Goal: Complete application form: Complete application form

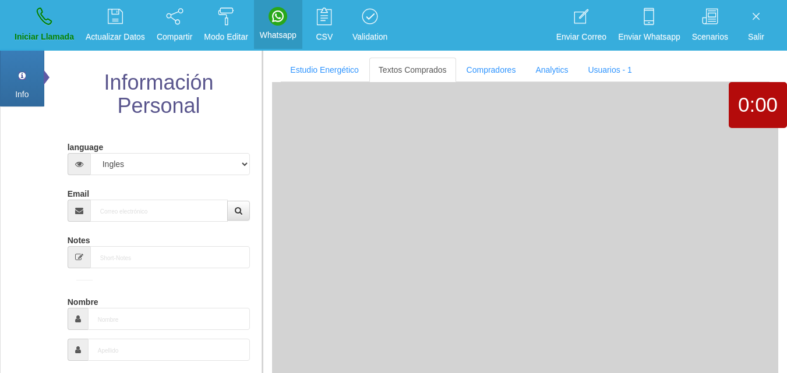
select select "4"
click at [105, 220] on input "Email" at bounding box center [159, 211] width 138 height 22
paste input "[EMAIL_ADDRESS][DOMAIN_NAME]"
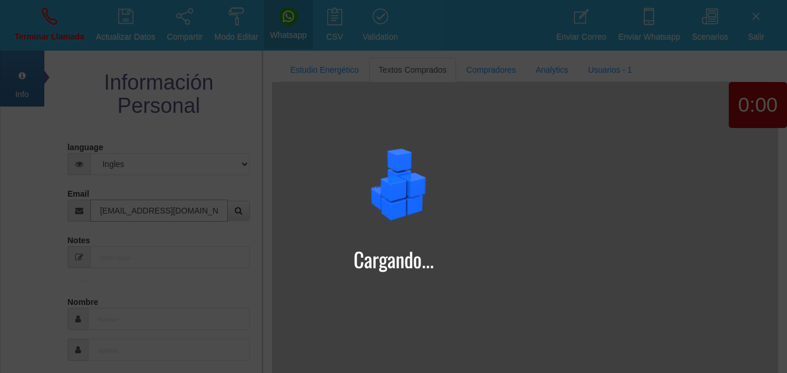
type input "[EMAIL_ADDRESS][DOMAIN_NAME]"
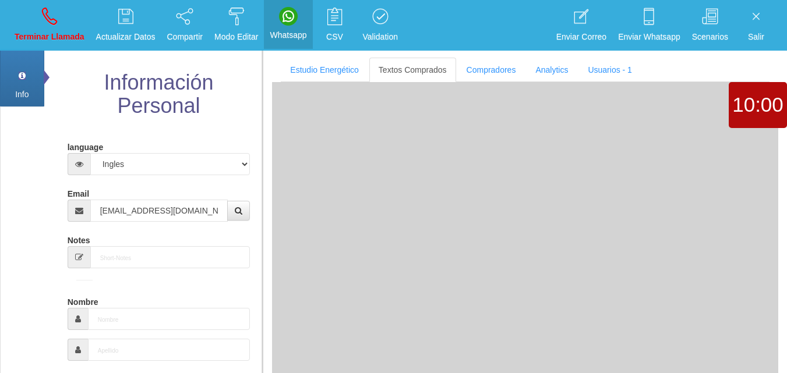
type input "28 Ago 1962"
type input "Buen Comprador"
type input "[PERSON_NAME]"
select select "1"
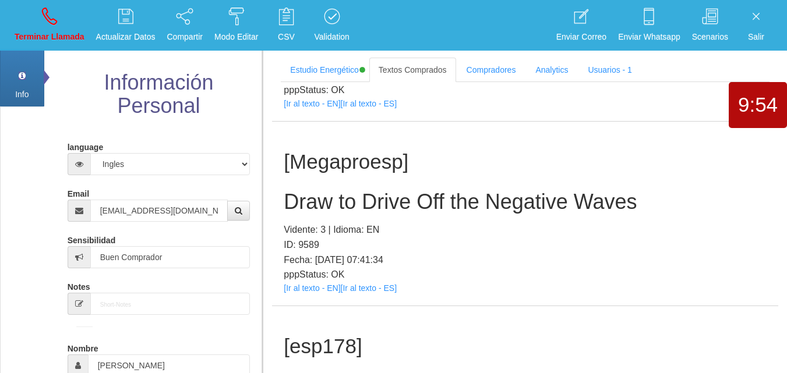
scroll to position [1070, 0]
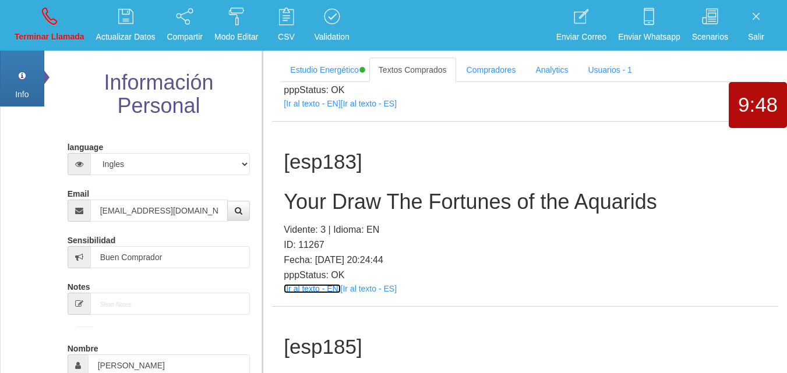
click at [310, 291] on link "[Ir al texto - EN]" at bounding box center [312, 288] width 56 height 9
click at [313, 202] on h2 "Your Draw The Fortunes of the Aquarids" at bounding box center [525, 201] width 483 height 23
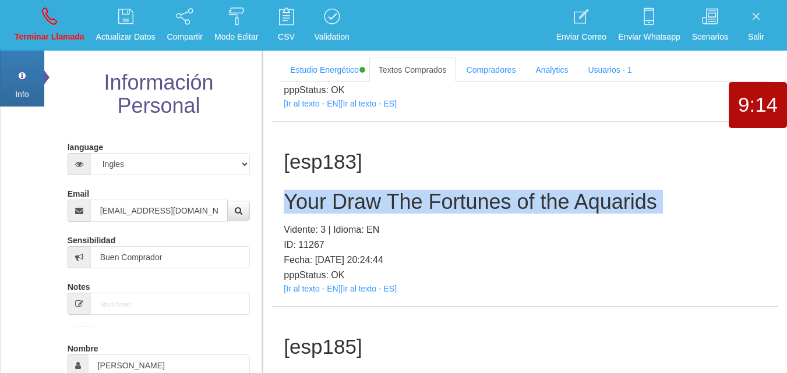
click at [316, 201] on h2 "Your Draw The Fortunes of the Aquarids" at bounding box center [525, 201] width 483 height 23
copy h2 "Your Draw The Fortunes of the Aquarids"
click at [53, 24] on icon at bounding box center [49, 16] width 15 height 19
select select "0"
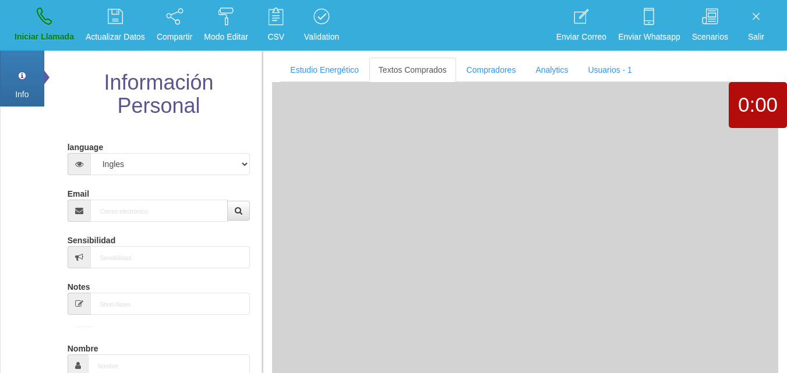
scroll to position [0, 0]
click at [185, 214] on input "Email" at bounding box center [159, 211] width 138 height 22
paste input "[PERSON_NAME][EMAIL_ADDRESS][DOMAIN_NAME]"
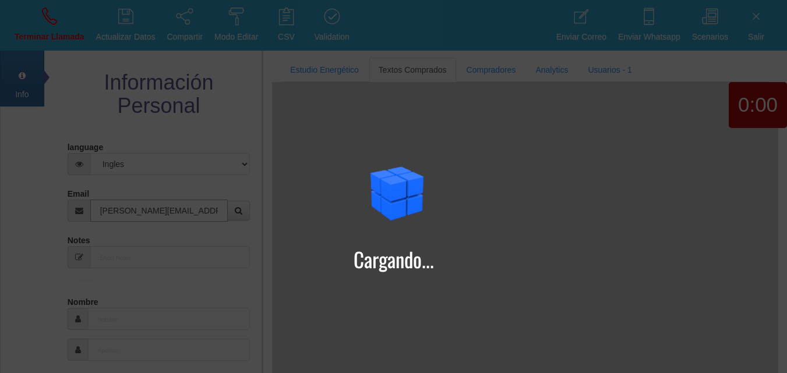
type input "[PERSON_NAME][EMAIL_ADDRESS][DOMAIN_NAME]"
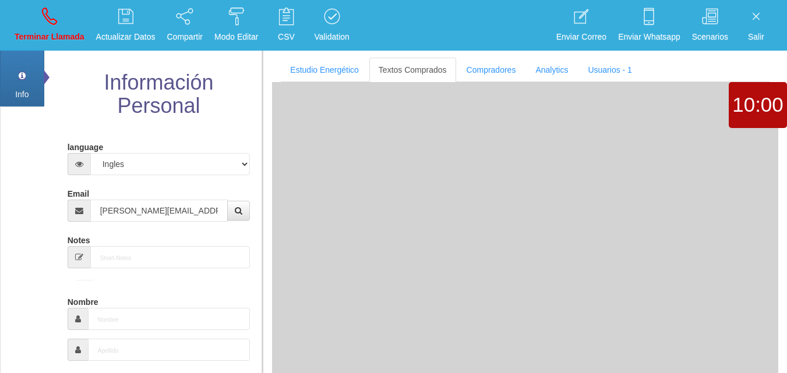
type input "[DATE]"
type input "Comprador simple"
type input "[PERSON_NAME]"
select select "2"
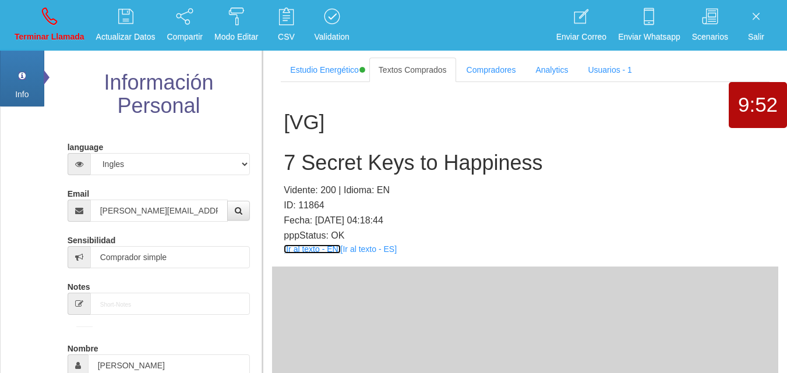
click at [320, 248] on link "[Ir al texto - EN]" at bounding box center [312, 249] width 56 height 9
click at [370, 156] on h2 "7 Secret Keys to Happiness" at bounding box center [525, 162] width 483 height 23
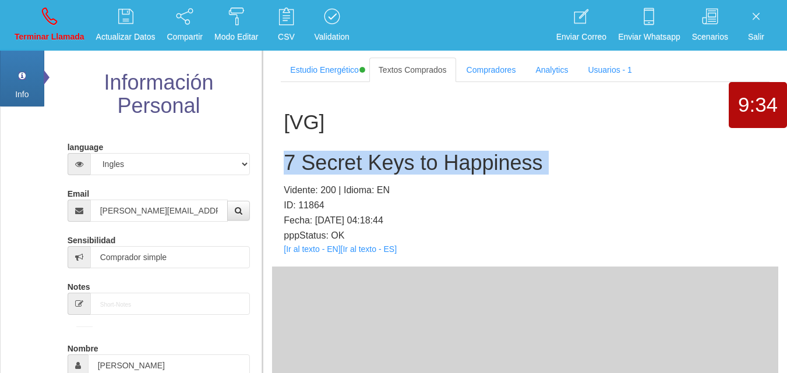
click at [370, 157] on h2 "7 Secret Keys to Happiness" at bounding box center [525, 162] width 483 height 23
copy h2 "7 Secret Keys to Happiness"
click at [37, 20] on link "Terminar Llamada" at bounding box center [49, 25] width 78 height 44
select select "0"
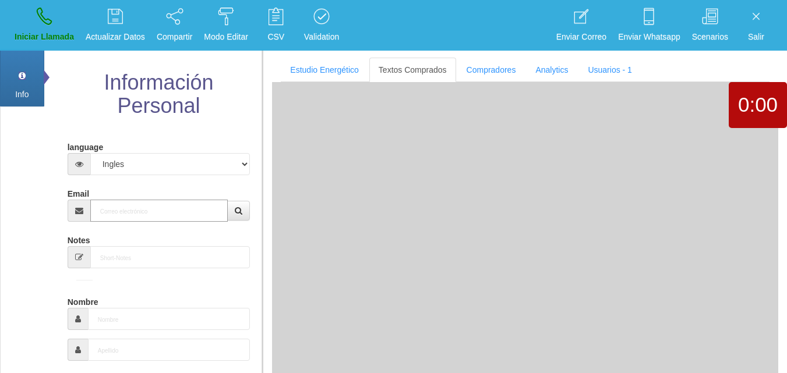
click at [129, 217] on input "Email" at bounding box center [159, 211] width 138 height 22
paste input "[EMAIL_ADDRESS][DOMAIN_NAME]"
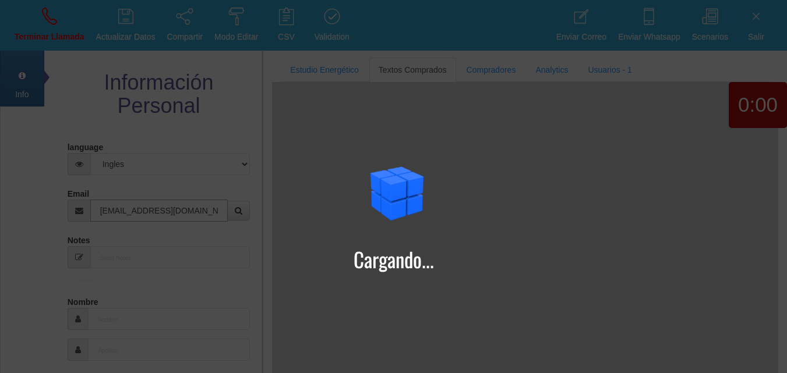
type input "[EMAIL_ADDRESS][DOMAIN_NAME]"
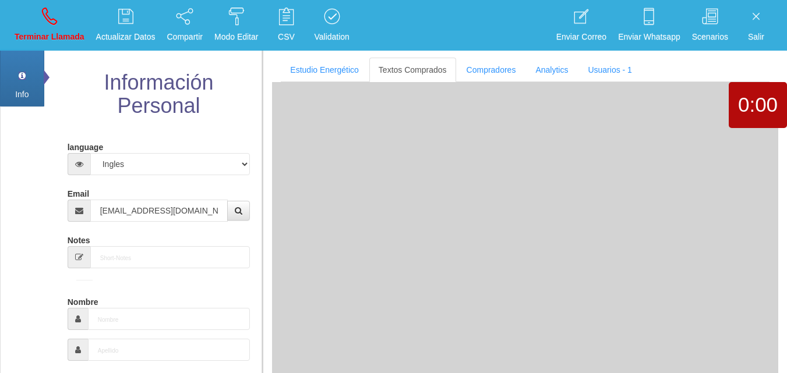
type input "13 Dic 1955"
type input "Comprador simple"
type input "[PERSON_NAME]"
select select "2"
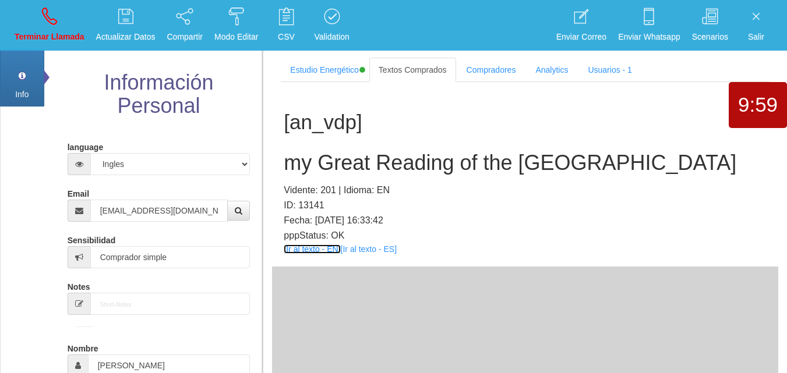
click at [313, 250] on link "[Ir al texto - EN]" at bounding box center [312, 249] width 56 height 9
click at [433, 155] on h2 "my Great Reading of the [GEOGRAPHIC_DATA]" at bounding box center [525, 162] width 483 height 23
click at [432, 155] on h2 "my Great Reading of the [GEOGRAPHIC_DATA]" at bounding box center [525, 162] width 483 height 23
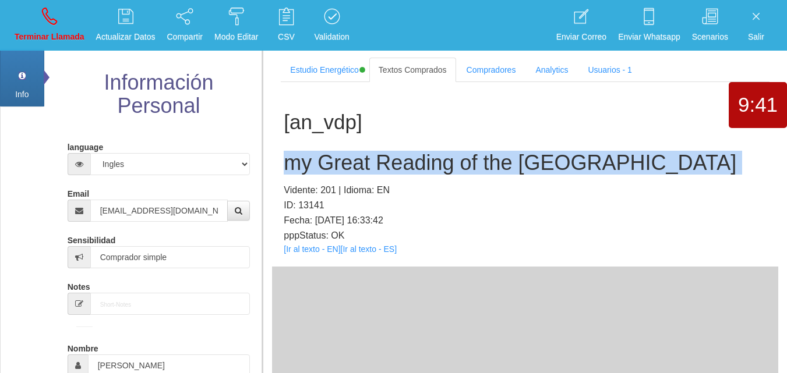
click at [432, 155] on h2 "my Great Reading of the [GEOGRAPHIC_DATA]" at bounding box center [525, 162] width 483 height 23
copy h2 "my Great Reading of the [GEOGRAPHIC_DATA]"
click at [51, 43] on p "Terminar Llamada" at bounding box center [50, 36] width 70 height 13
select select "0"
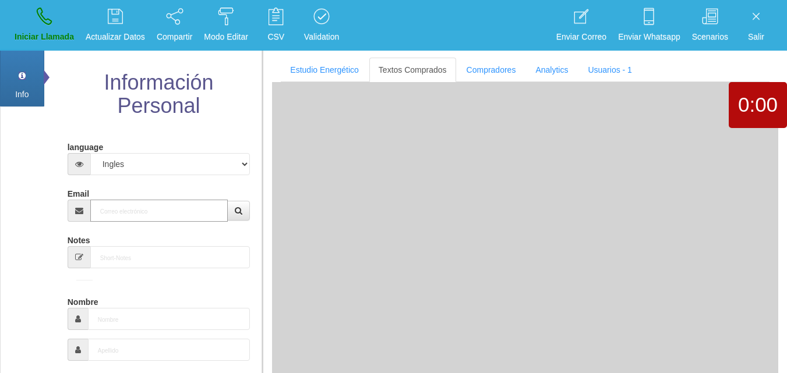
click at [130, 204] on input "Email" at bounding box center [159, 211] width 138 height 22
paste input "[EMAIL_ADDRESS][DOMAIN_NAME]"
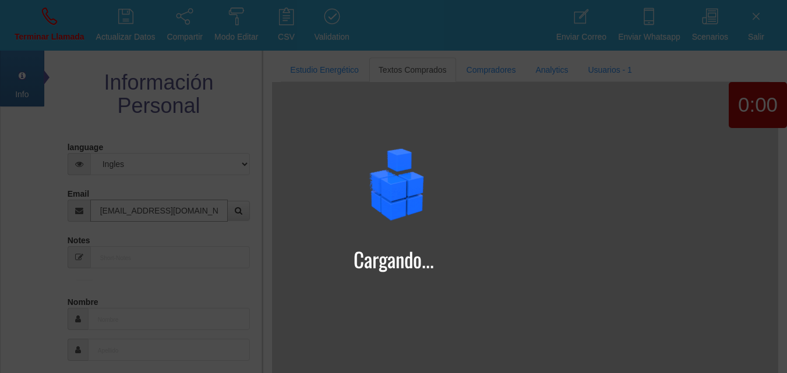
type input "[EMAIL_ADDRESS][DOMAIN_NAME]"
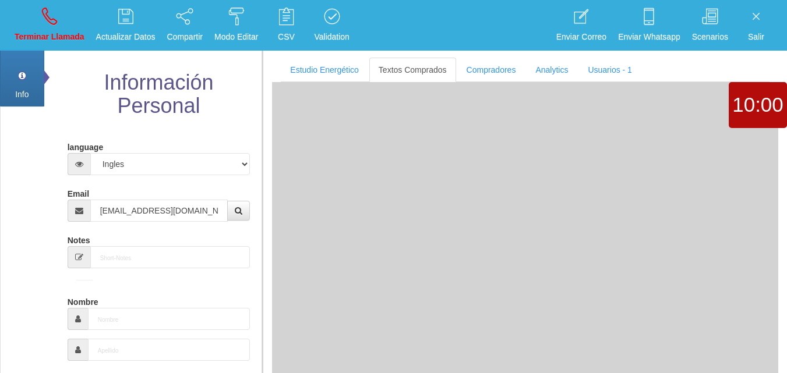
type input "[DATE]"
select select
type input "Comprador simple"
type input "[PERSON_NAME]"
select select "2"
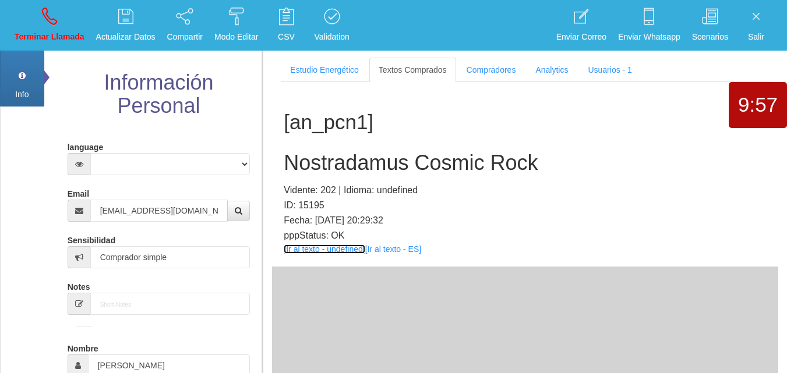
click at [337, 249] on link "[Ir al texto - undefined]" at bounding box center [324, 249] width 81 height 9
click at [314, 154] on h2 "Nostradamus Cosmic Rock" at bounding box center [525, 162] width 483 height 23
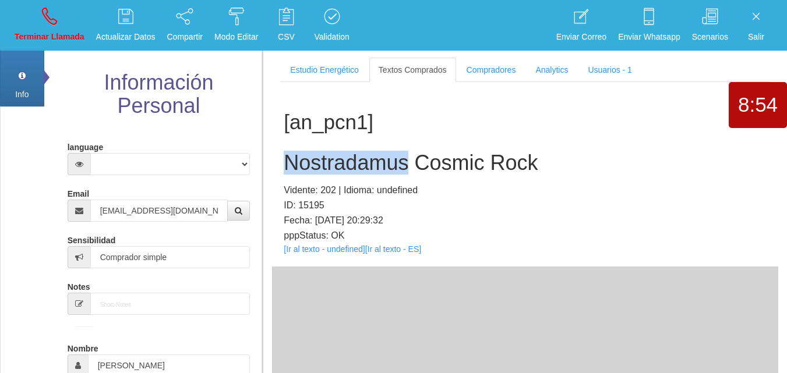
click at [314, 154] on h2 "Nostradamus Cosmic Rock" at bounding box center [525, 162] width 483 height 23
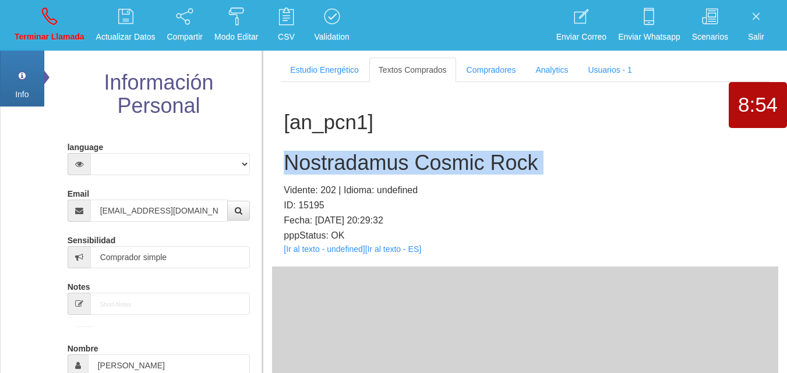
click at [314, 154] on h2 "Nostradamus Cosmic Rock" at bounding box center [525, 162] width 483 height 23
copy h2 "Nostradamus Cosmic Rock"
click at [82, 10] on link "Terminar Llamada" at bounding box center [49, 25] width 78 height 44
select select "0"
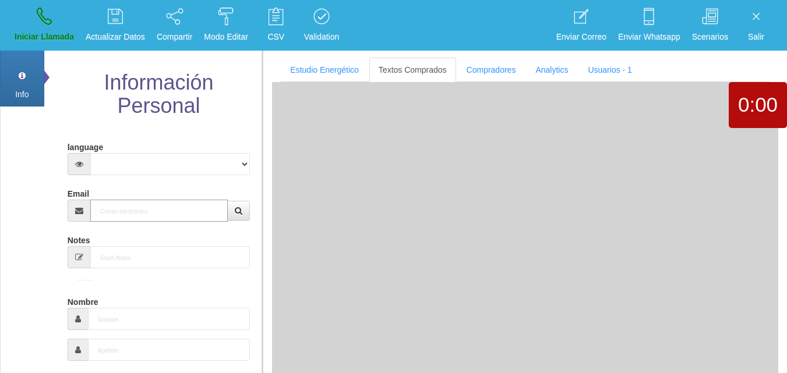
click at [159, 216] on input "Email" at bounding box center [159, 211] width 138 height 22
paste input "[EMAIL_ADDRESS][DOMAIN_NAME]"
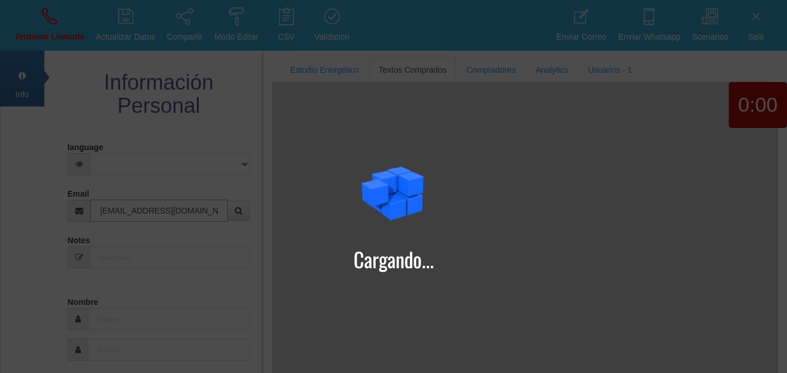
type input "[EMAIL_ADDRESS][DOMAIN_NAME]"
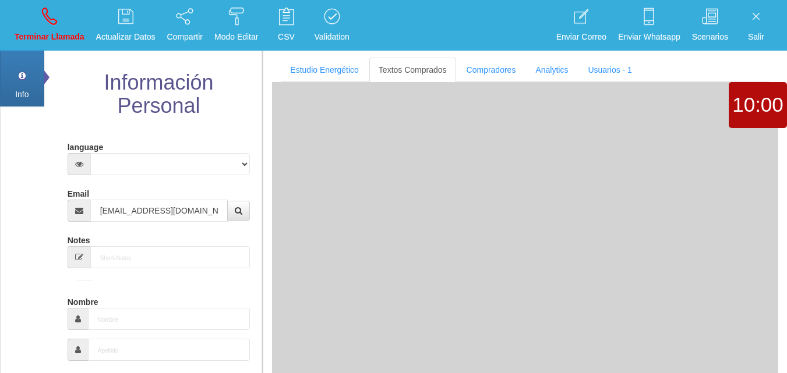
type input "27 Mayo 1973"
select select "1"
type input "Comprador simple"
type input "[DEMOGRAPHIC_DATA]"
select select "1"
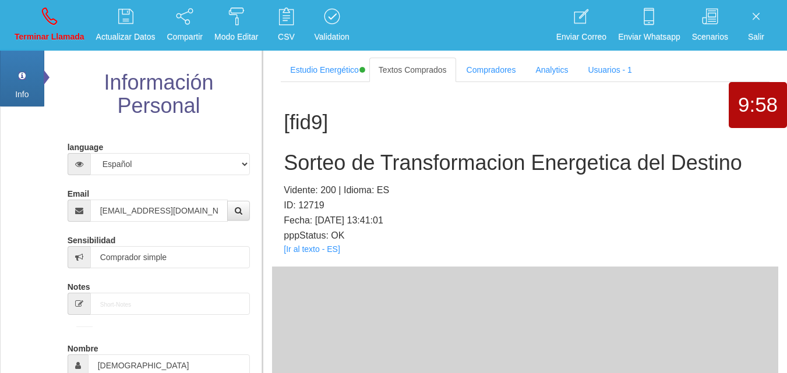
click at [301, 243] on div "[fid9] Sorteo de Transformacion Energetica del Destino Vidente: 200 | Idioma: E…" at bounding box center [525, 174] width 506 height 185
click at [312, 249] on link "[Ir al texto - ES]" at bounding box center [312, 249] width 56 height 9
click at [319, 249] on link "[Ir al texto - ES]" at bounding box center [312, 249] width 56 height 9
click at [327, 168] on h2 "Sorteo de Transformacion Energetica del Destino" at bounding box center [525, 162] width 483 height 23
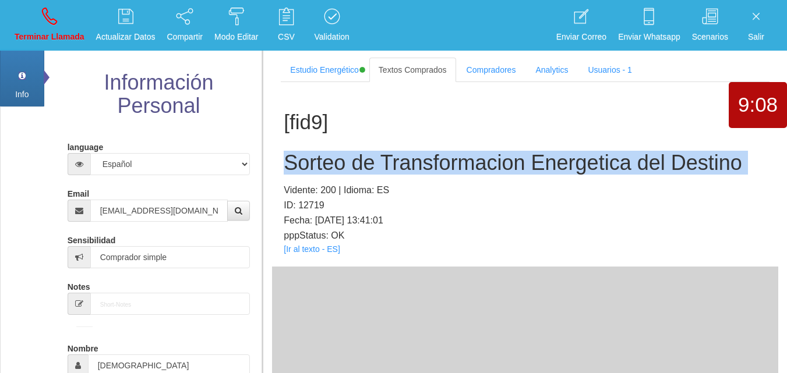
click at [327, 168] on h2 "Sorteo de Transformacion Energetica del Destino" at bounding box center [525, 162] width 483 height 23
copy h2 "Sorteo de Transformacion Energetica del Destino"
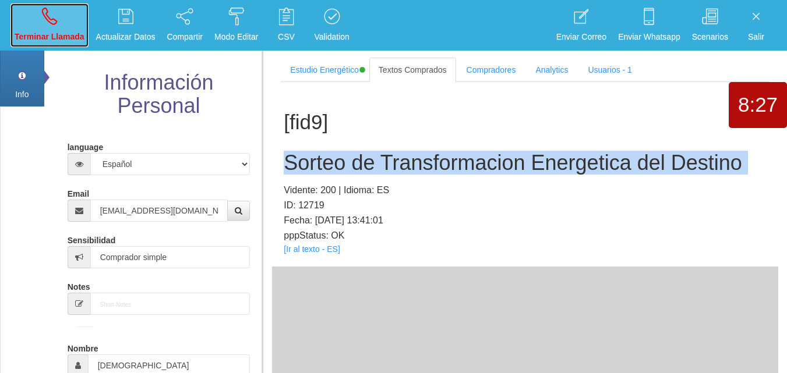
click at [72, 23] on link "Terminar Llamada" at bounding box center [49, 25] width 78 height 44
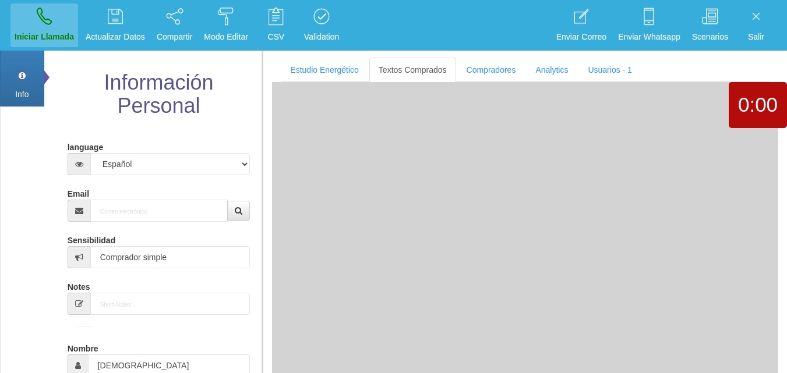
select select "0"
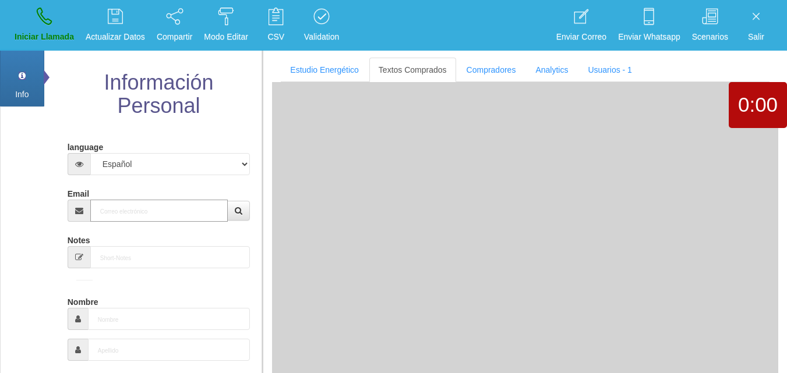
click at [136, 221] on input "Email" at bounding box center [159, 211] width 138 height 22
paste input "[EMAIL_ADDRESS][DOMAIN_NAME]"
type input "[EMAIL_ADDRESS][DOMAIN_NAME]"
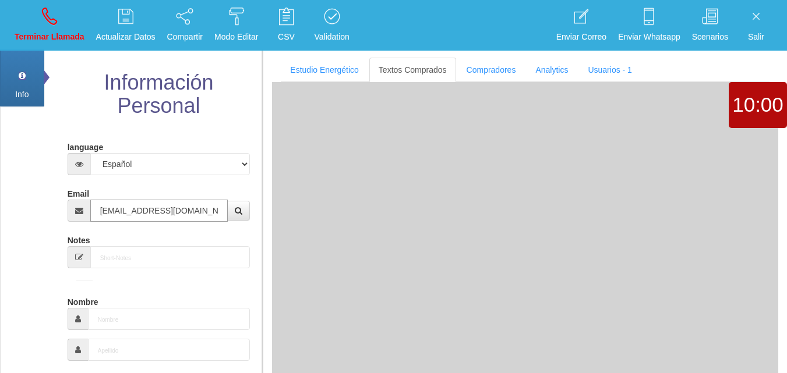
type input "[DATE]"
type input "Comprador simple"
type input "[PERSON_NAME]"
select select "1"
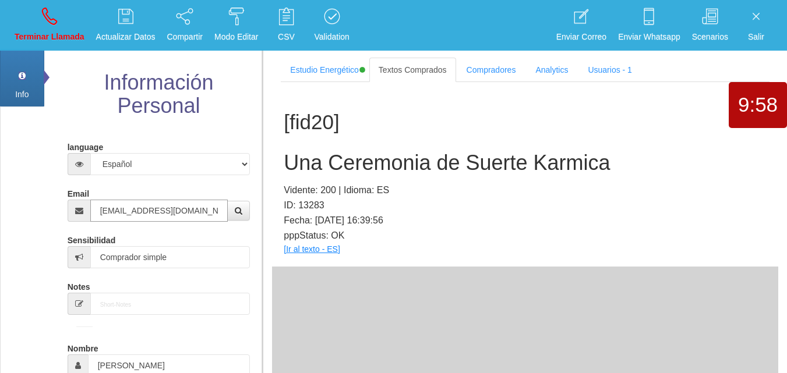
type input "[EMAIL_ADDRESS][DOMAIN_NAME]"
click at [324, 250] on link "[Ir al texto - ES]" at bounding box center [312, 249] width 56 height 9
click at [393, 156] on h2 "Una Ceremonia de Suerte Karmica" at bounding box center [525, 162] width 483 height 23
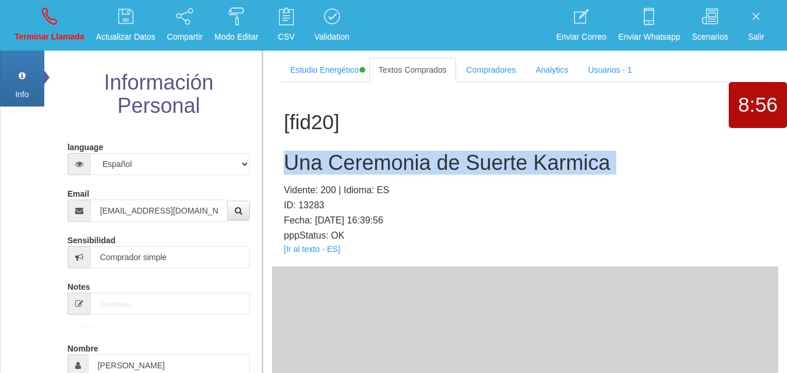
click at [393, 156] on h2 "Una Ceremonia de Suerte Karmica" at bounding box center [525, 162] width 483 height 23
copy h2 "Una Ceremonia de Suerte Karmica"
drag, startPoint x: 55, startPoint y: 18, endPoint x: 61, endPoint y: 26, distance: 10.4
click at [55, 18] on icon at bounding box center [49, 16] width 15 height 19
select select "0"
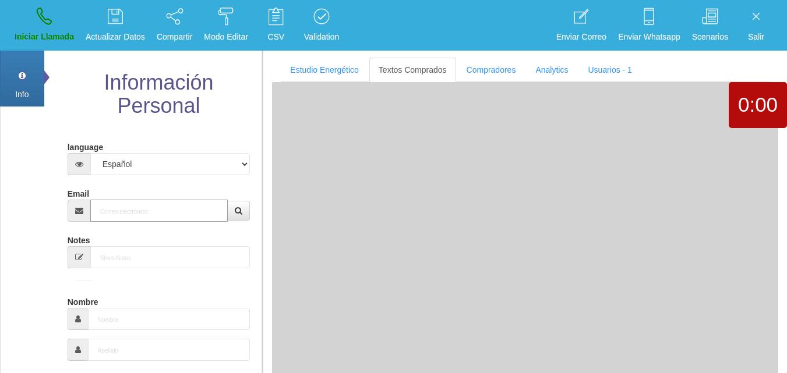
click at [168, 206] on input "Email" at bounding box center [159, 211] width 138 height 22
paste input "[EMAIL_ADDRESS][DOMAIN_NAME]"
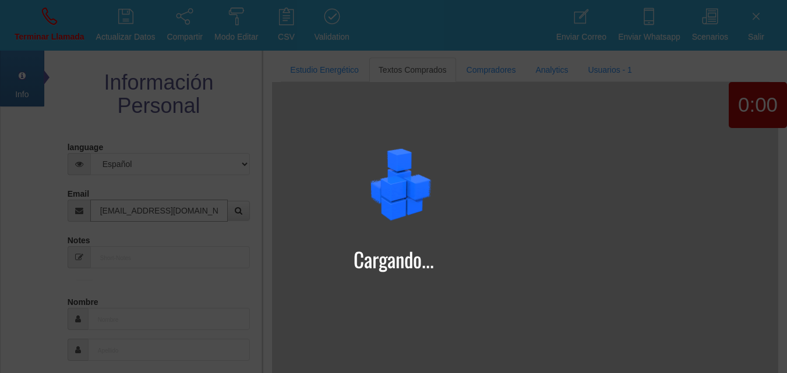
type input "[EMAIL_ADDRESS][DOMAIN_NAME]"
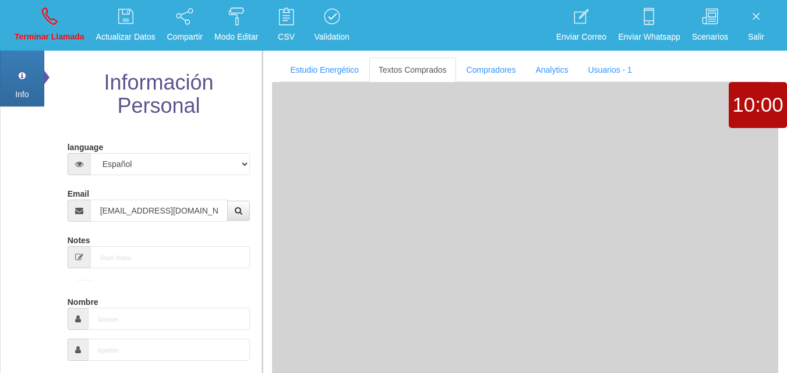
type input "22 Dic 1961"
select select "4"
type input "Comprador simple"
type input "Nicci"
select select "2"
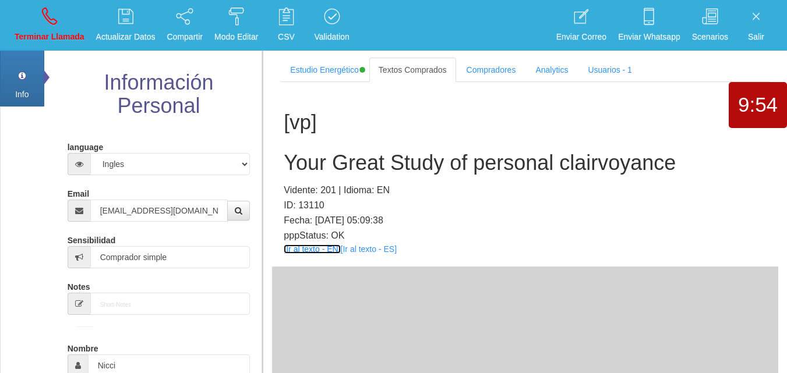
click at [313, 248] on link "[Ir al texto - EN]" at bounding box center [312, 249] width 56 height 9
click at [385, 168] on h2 "Your Great Study of personal clairvoyance" at bounding box center [525, 162] width 483 height 23
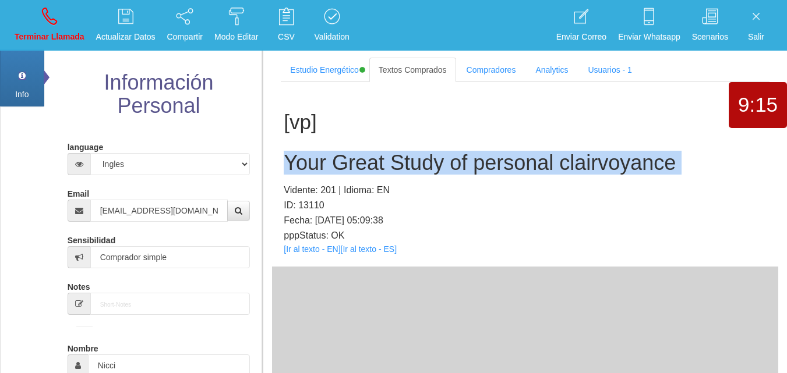
click at [385, 168] on h2 "Your Great Study of personal clairvoyance" at bounding box center [525, 162] width 483 height 23
copy h2 "Your Great Study of personal clairvoyance"
drag, startPoint x: 67, startPoint y: 15, endPoint x: 68, endPoint y: 21, distance: 5.9
click at [65, 15] on link "Terminar Llamada" at bounding box center [49, 25] width 78 height 44
select select "0"
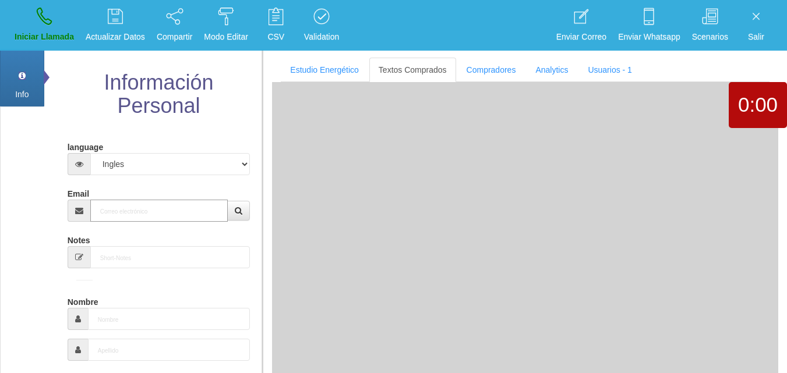
paste input "[EMAIL_ADDRESS][DOMAIN_NAME]"
type input "[EMAIL_ADDRESS][DOMAIN_NAME]"
click at [164, 207] on input "[EMAIL_ADDRESS][DOMAIN_NAME]" at bounding box center [159, 211] width 138 height 22
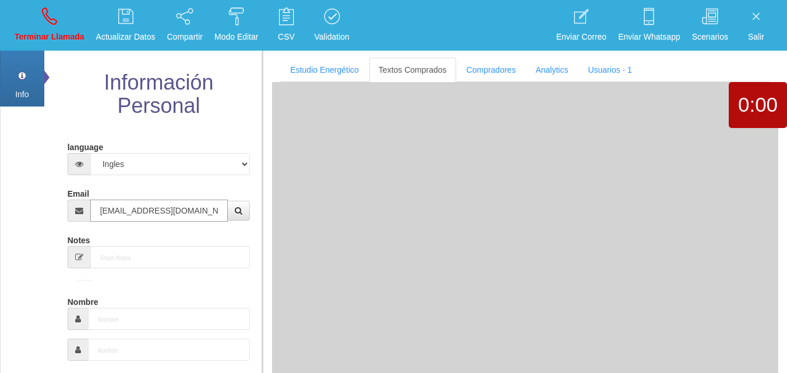
type input "7 Mayo 1973"
type input "Buen Comprador"
type input "Vicki"
select select "2"
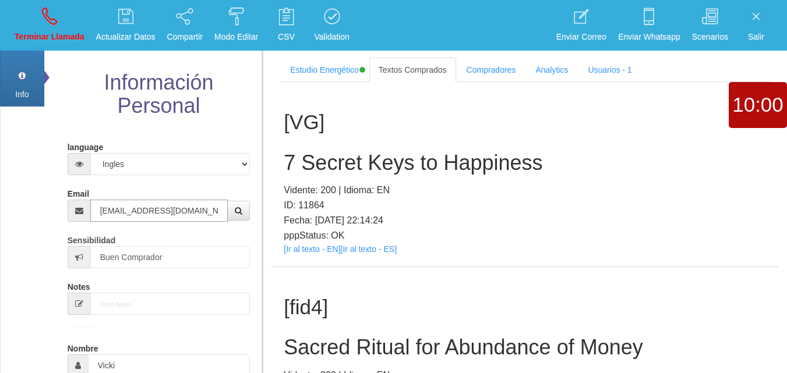
type input "[EMAIL_ADDRESS][DOMAIN_NAME]"
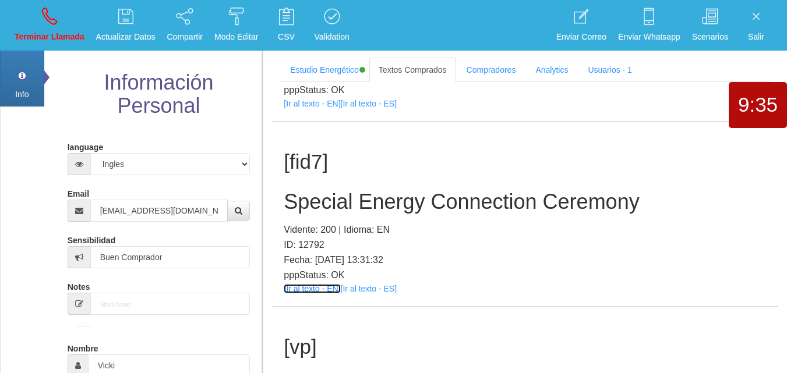
click at [312, 291] on link "[Ir al texto - EN]" at bounding box center [312, 288] width 56 height 9
click at [382, 196] on h2 "Special Energy Connection Ceremony" at bounding box center [525, 201] width 483 height 23
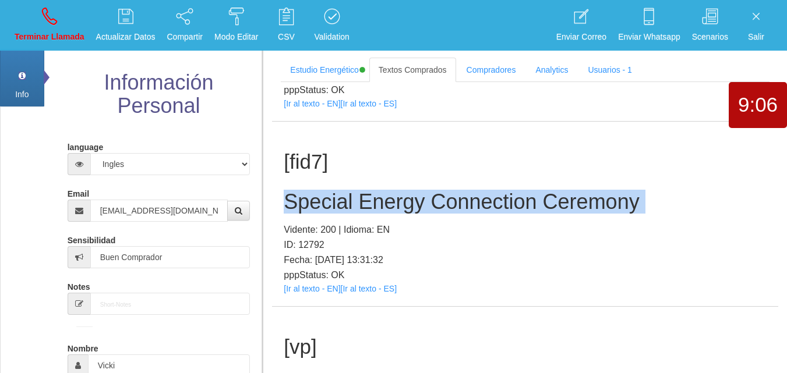
click at [382, 196] on h2 "Special Energy Connection Ceremony" at bounding box center [525, 201] width 483 height 23
copy h2 "Special Energy Connection Ceremony"
drag, startPoint x: 55, startPoint y: 29, endPoint x: 54, endPoint y: 12, distance: 17.5
click at [55, 27] on link "Terminar Llamada" at bounding box center [49, 25] width 78 height 44
select select "0"
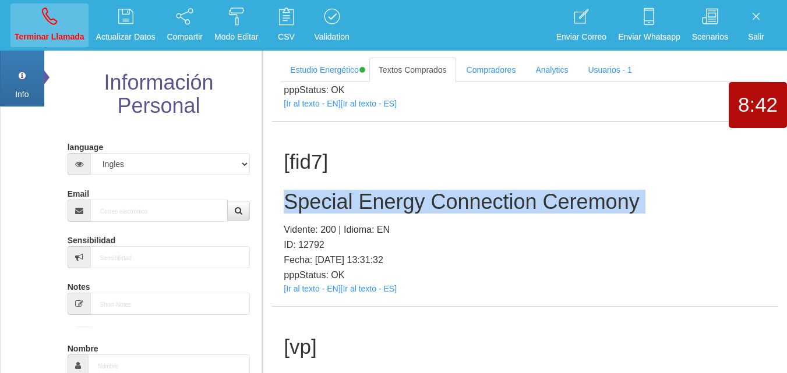
scroll to position [0, 0]
